Goal: Task Accomplishment & Management: Complete application form

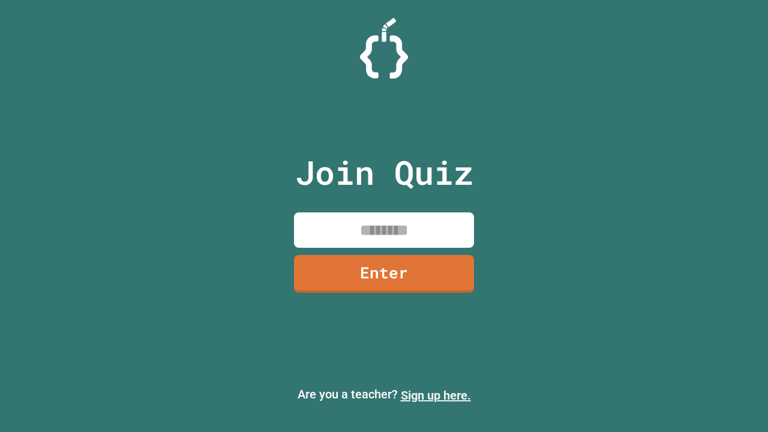
click at [436, 395] on link "Sign up here." at bounding box center [436, 395] width 70 height 14
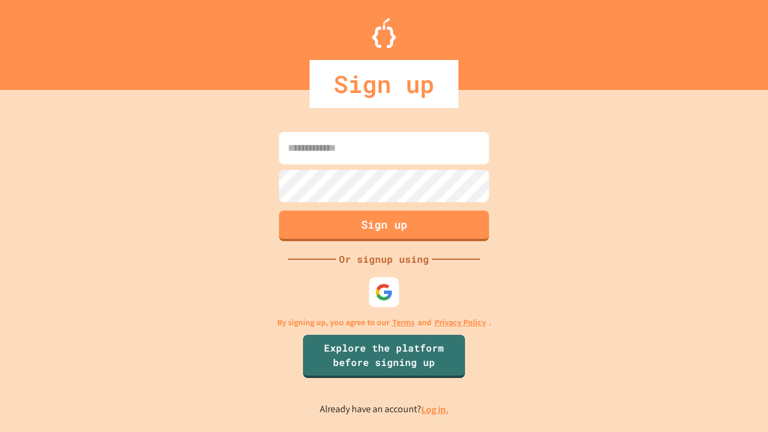
click at [436, 409] on link "Log in." at bounding box center [435, 409] width 28 height 13
